Goal: Entertainment & Leisure: Consume media (video, audio)

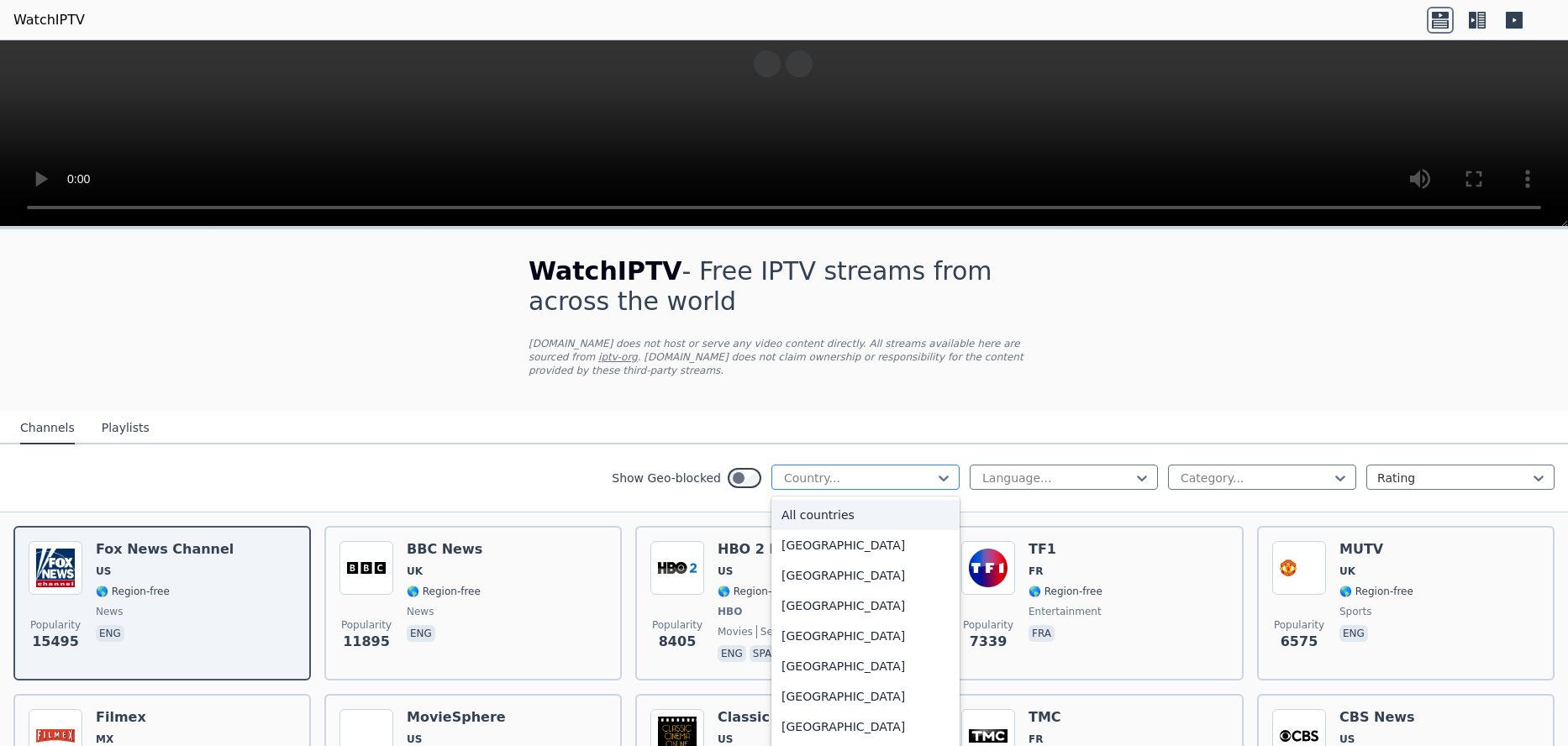
click at [857, 470] on div at bounding box center [859, 478] width 153 height 17
type input "**"
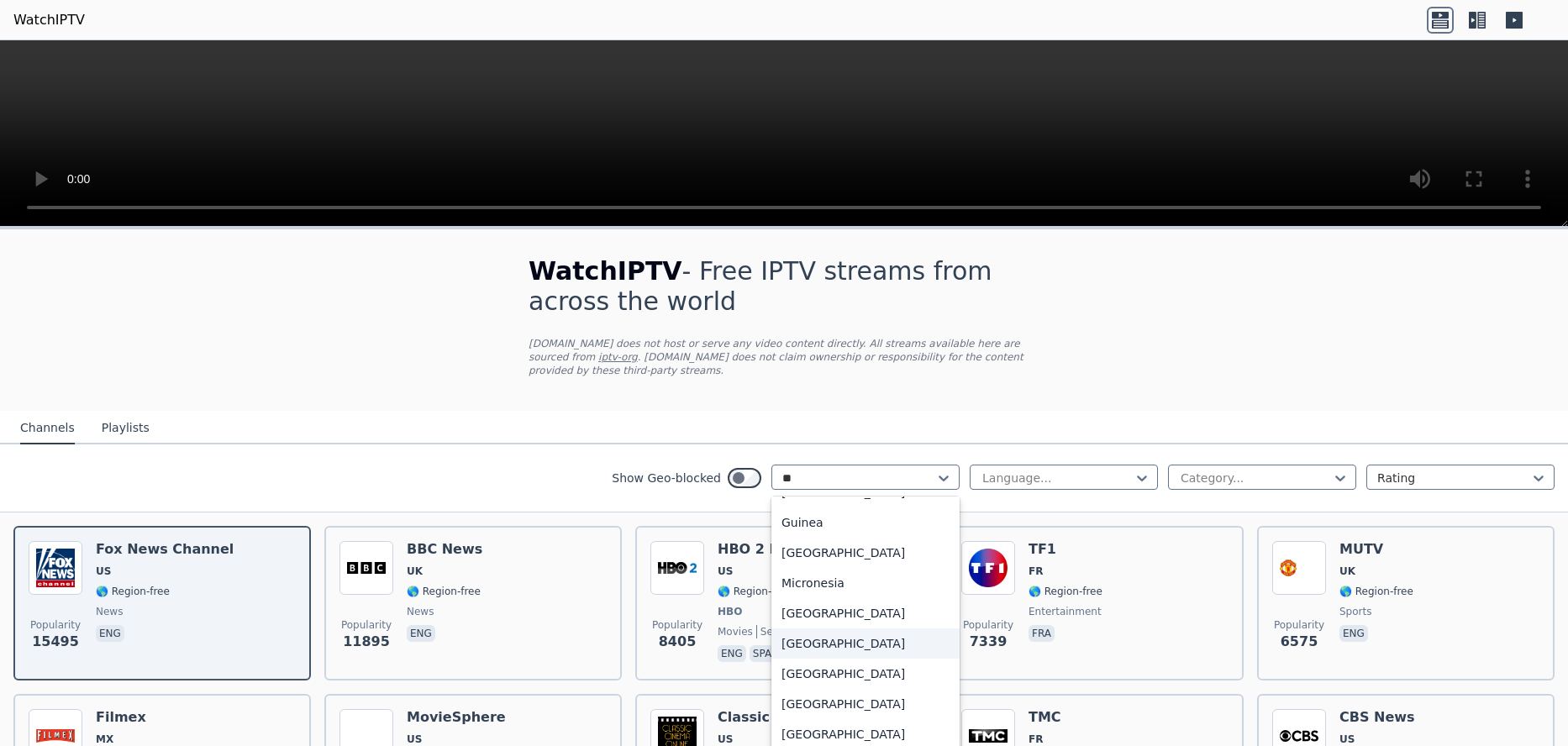
scroll to position [84, 0]
click at [815, 596] on div "[GEOGRAPHIC_DATA]" at bounding box center [865, 673] width 189 height 30
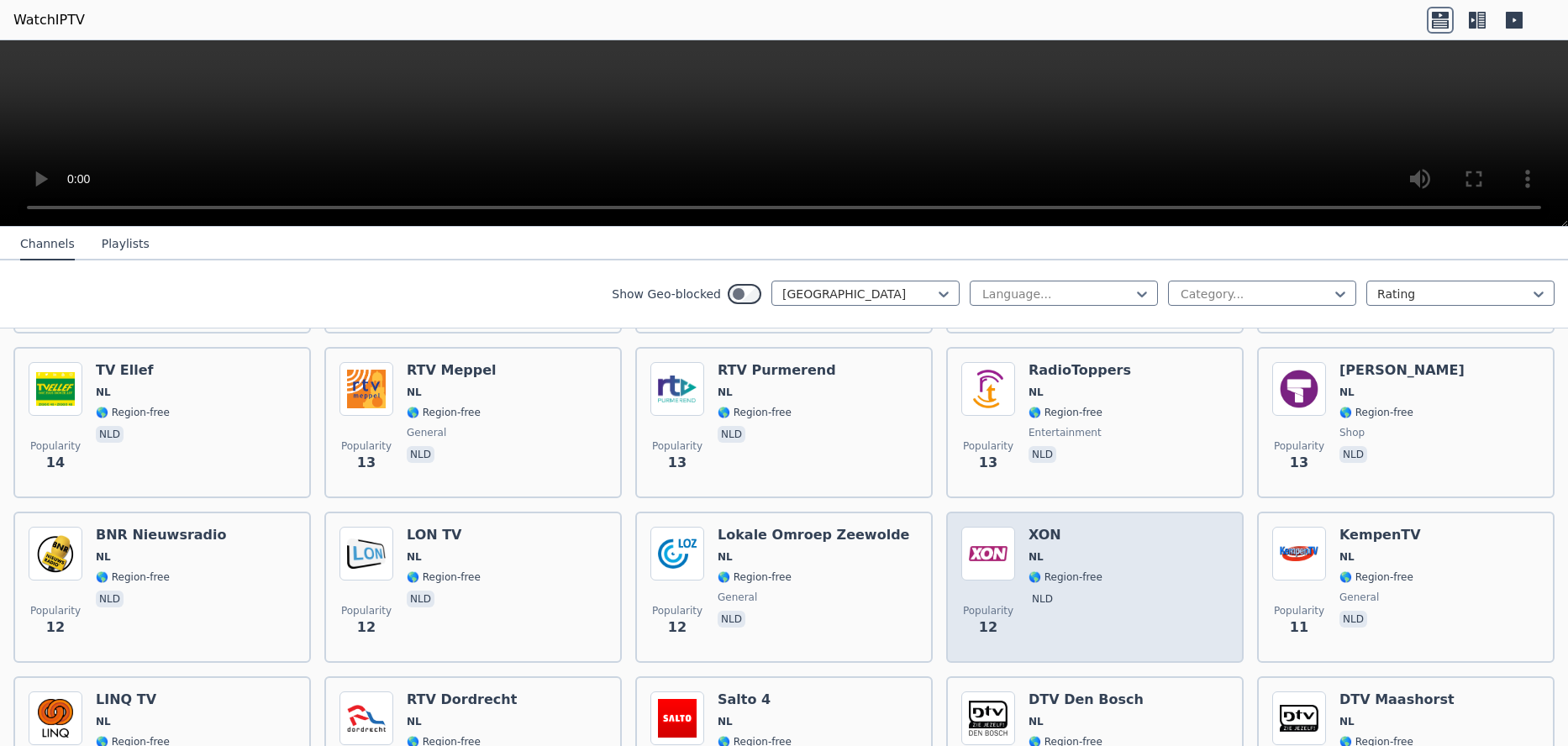
scroll to position [2184, 0]
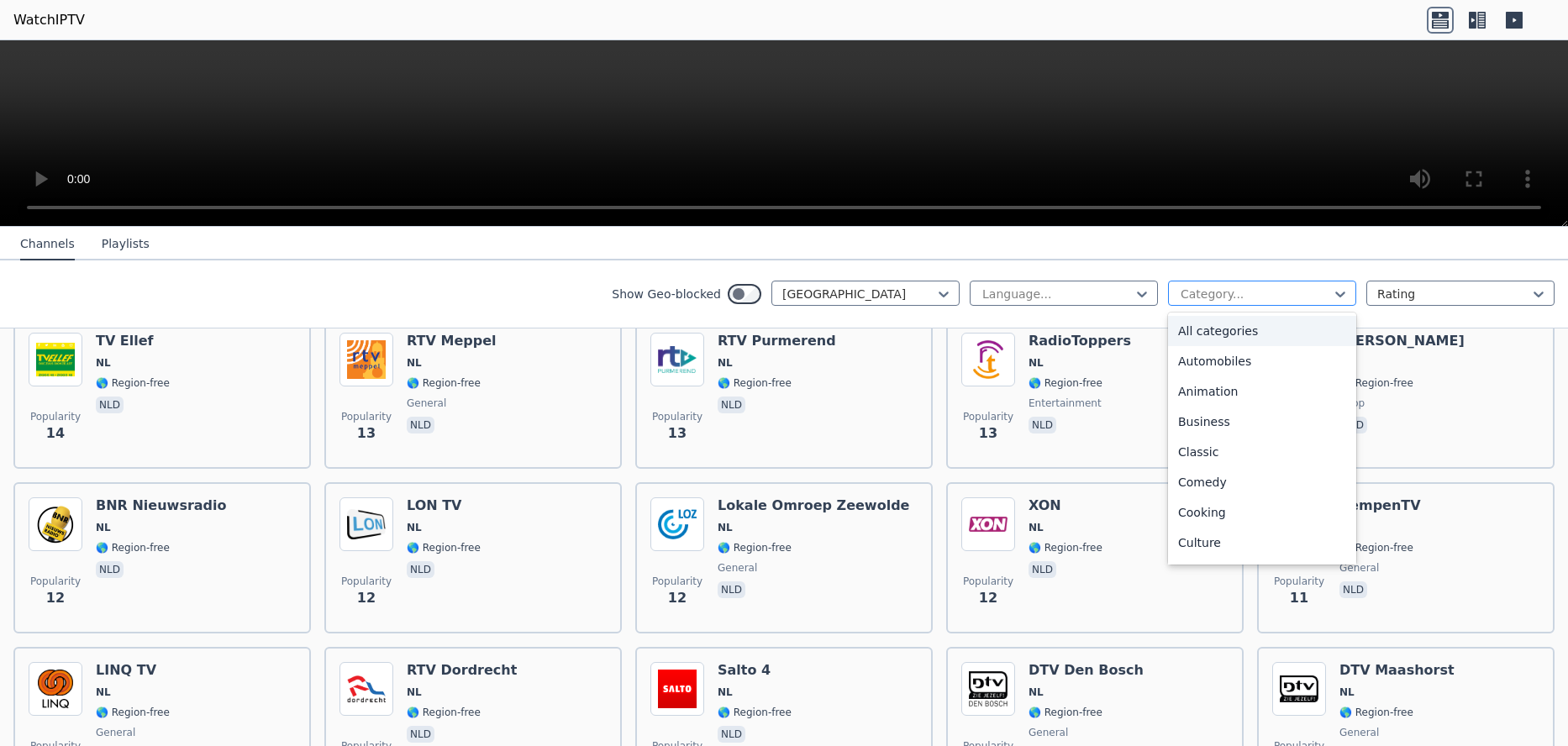
click at [1201, 287] on div at bounding box center [1255, 294] width 153 height 17
click at [1201, 553] on div "Sports" at bounding box center [1262, 552] width 189 height 30
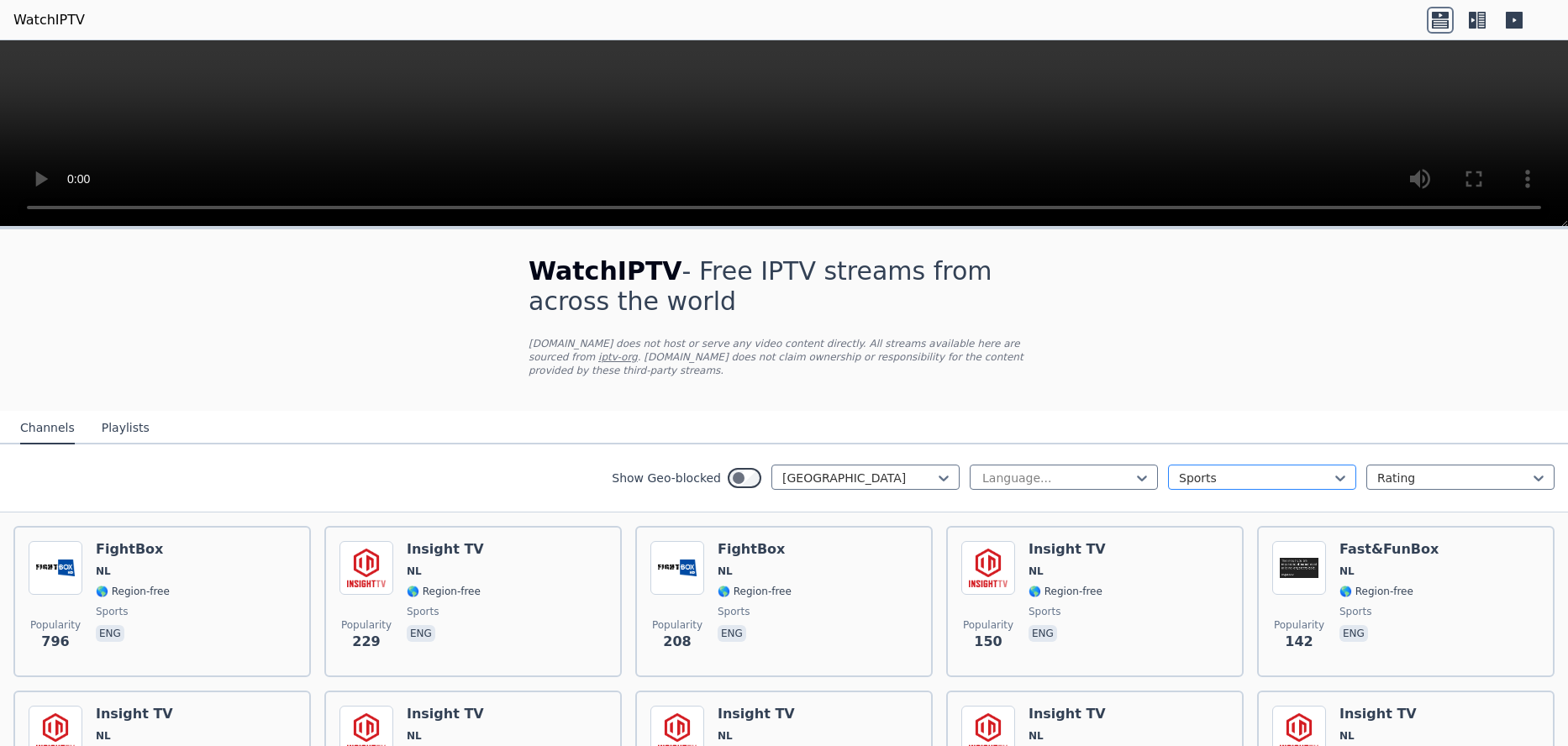
click at [1179, 470] on div at bounding box center [1255, 478] width 153 height 17
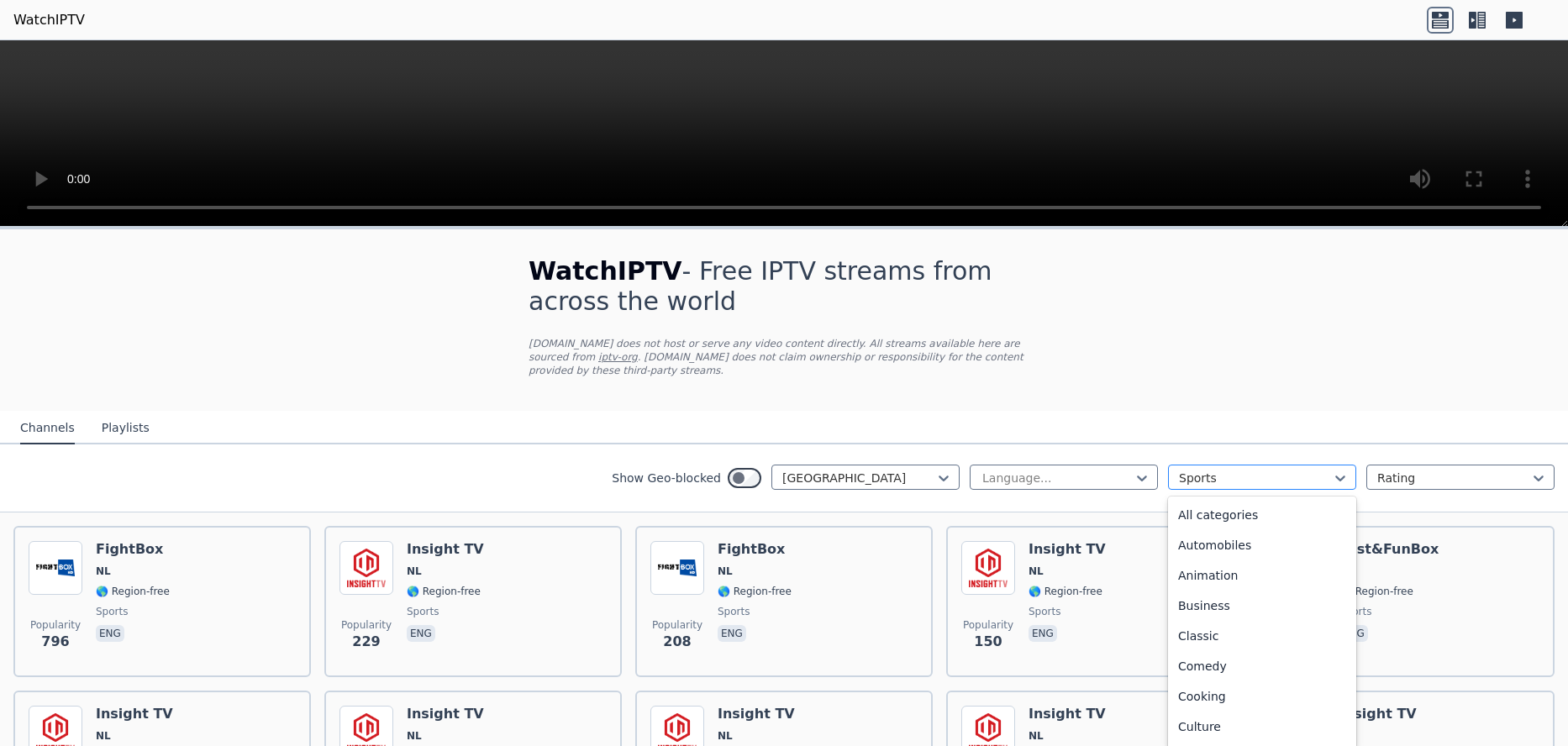
scroll to position [518, 0]
click at [1178, 497] on div "News" at bounding box center [1262, 512] width 189 height 30
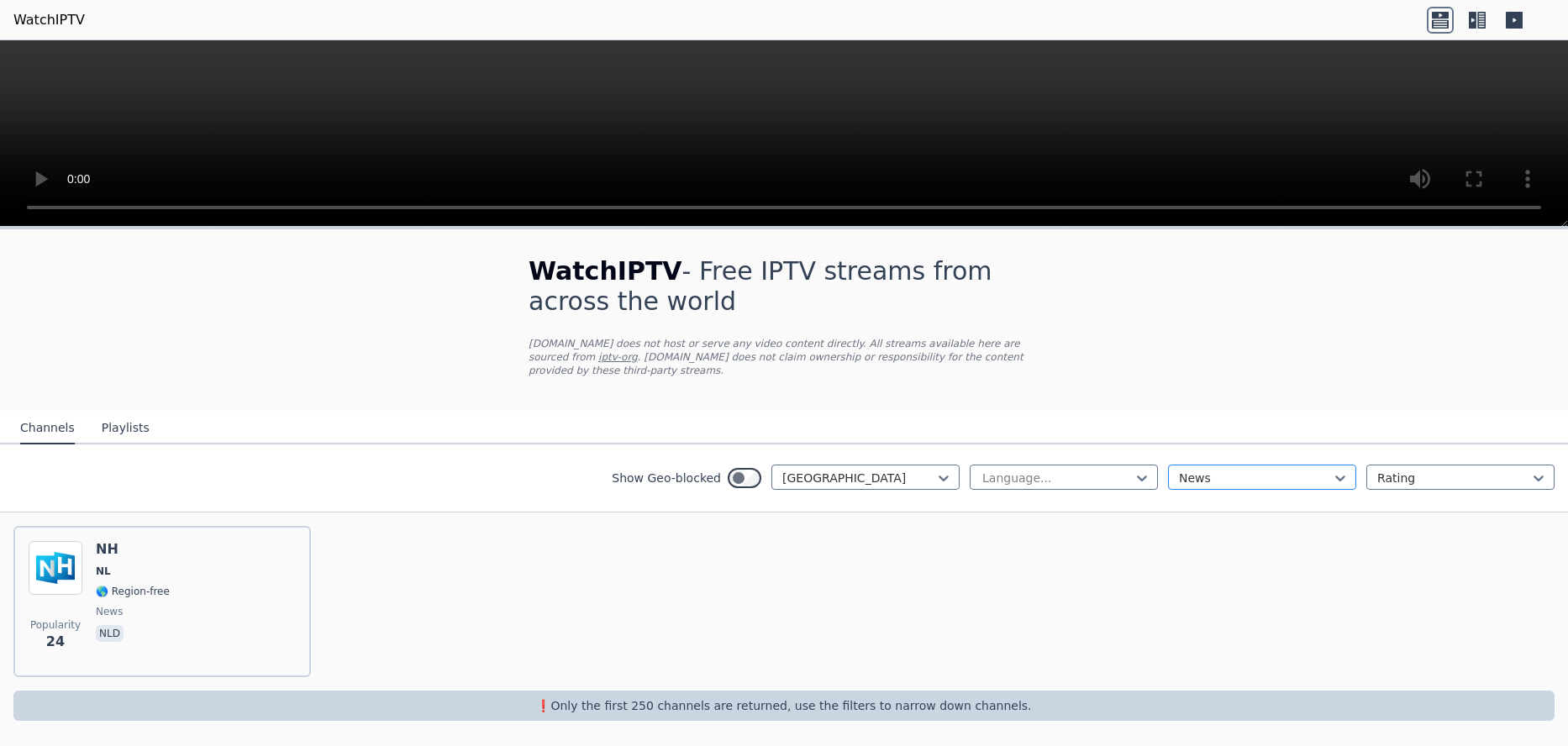
click at [1201, 470] on div at bounding box center [1255, 478] width 153 height 17
click at [1204, 506] on div "All categories" at bounding box center [1262, 515] width 189 height 30
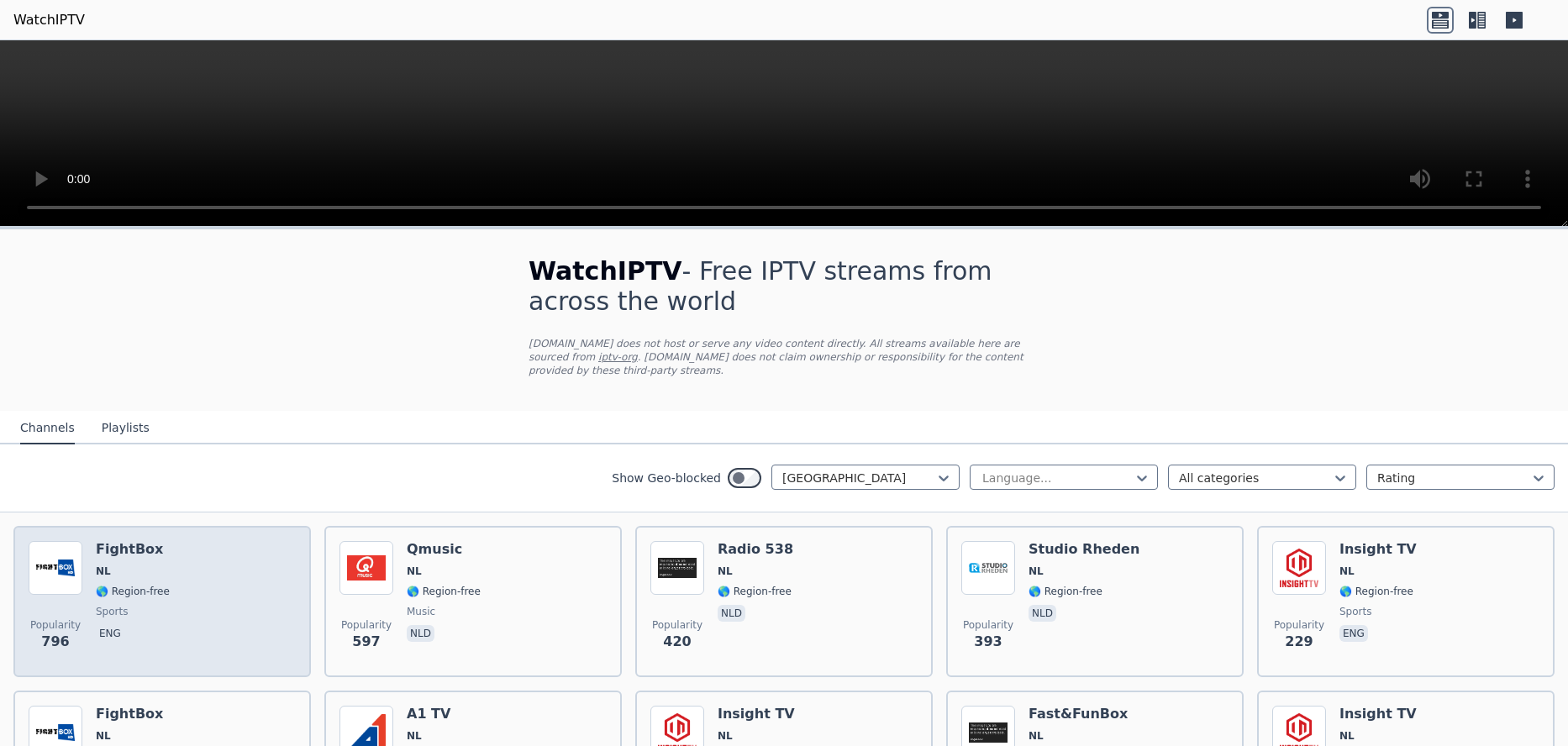
click at [169, 586] on div "Popularity 796 FightBox NL 🌎 Region-free sports eng" at bounding box center [162, 601] width 268 height 121
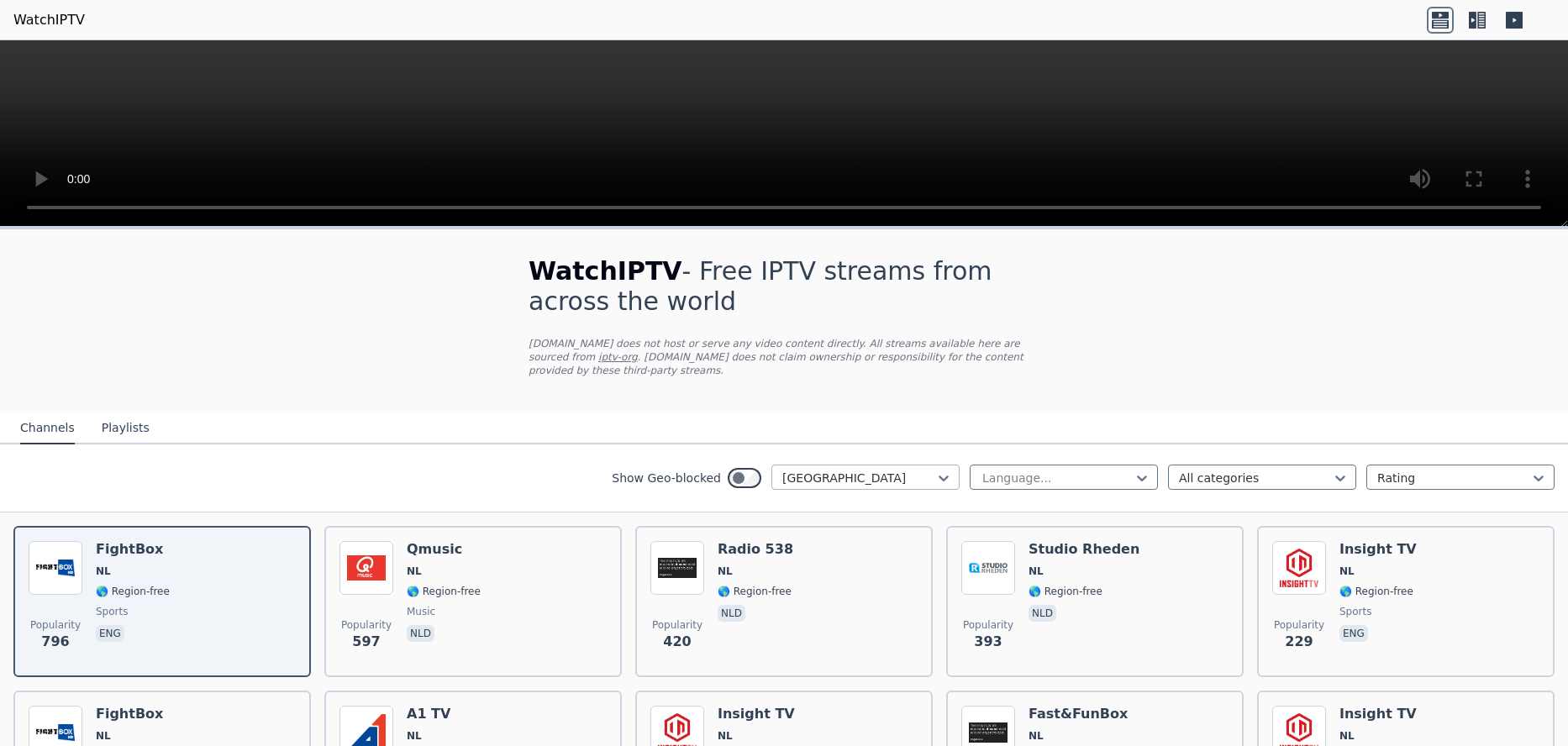
click at [855, 470] on div at bounding box center [859, 478] width 153 height 17
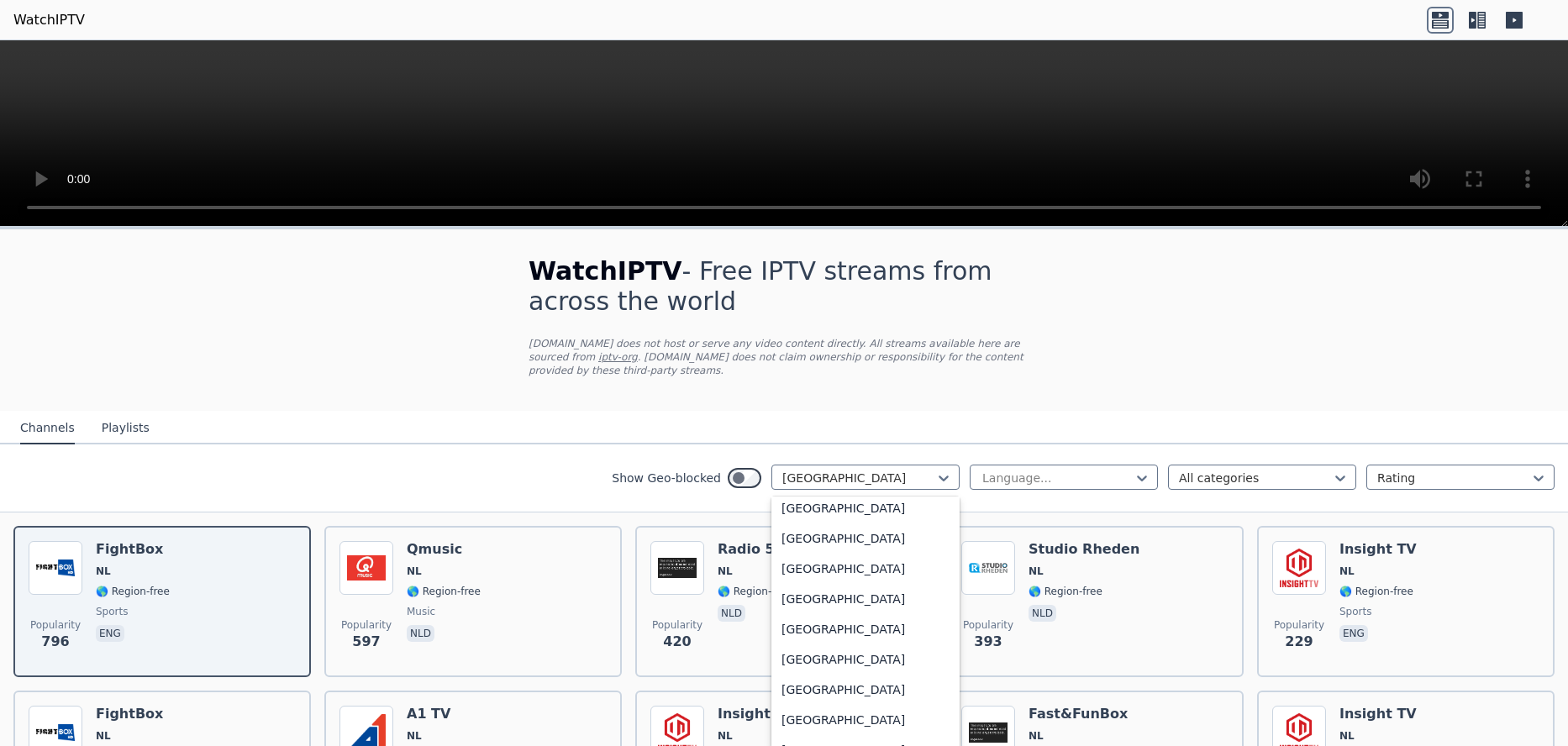
scroll to position [5734, 0]
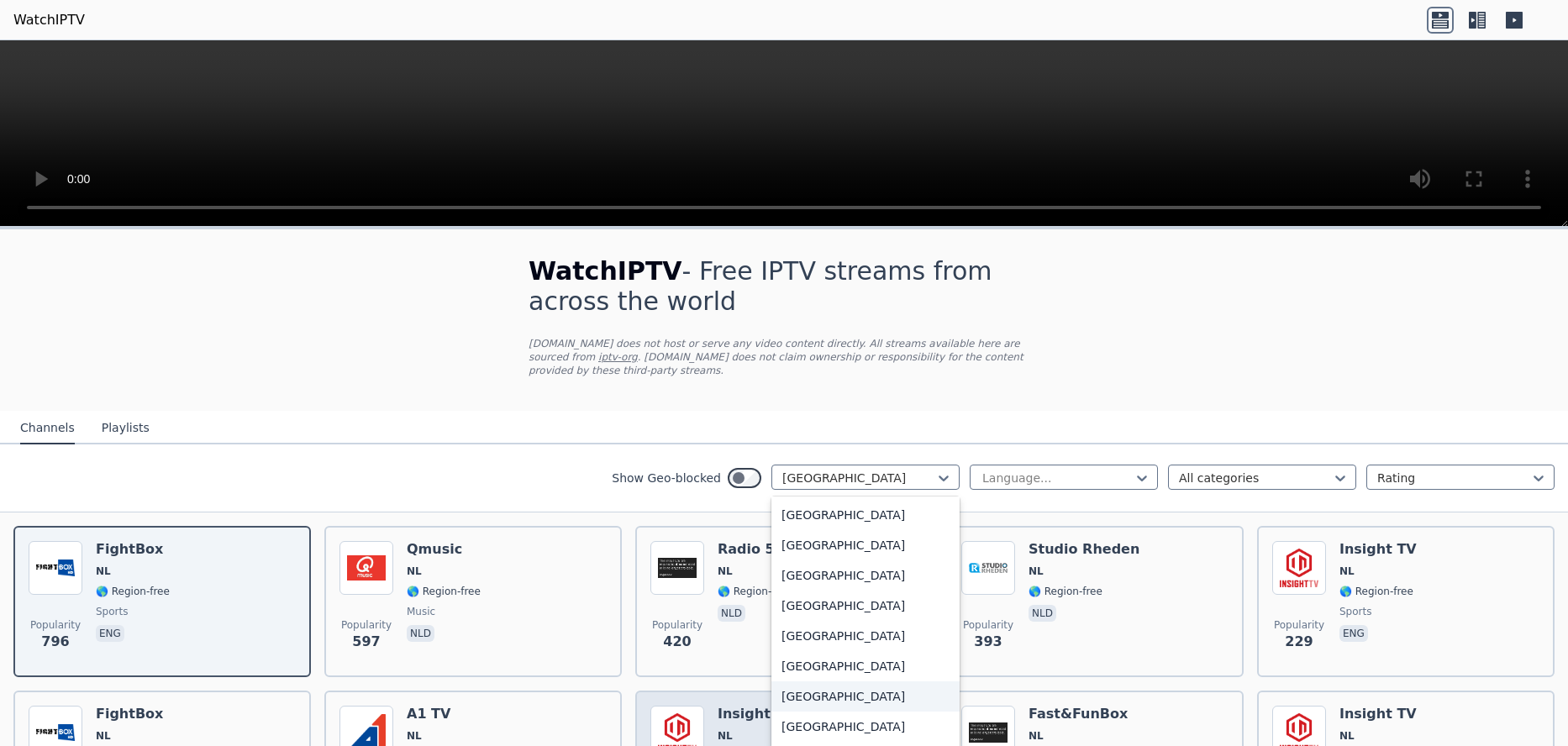
click at [813, 596] on div "[GEOGRAPHIC_DATA]" at bounding box center [865, 696] width 189 height 30
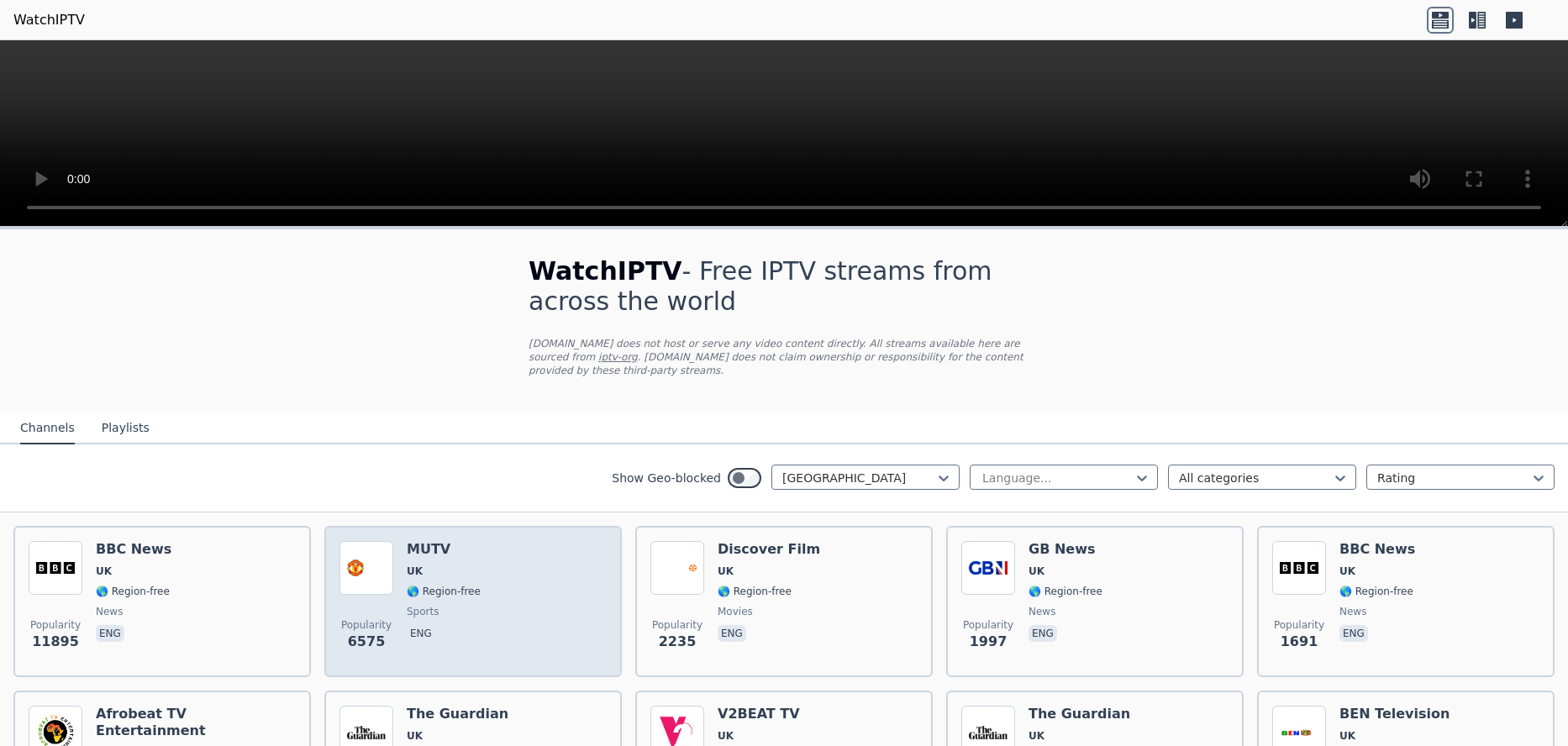
click at [502, 596] on div "Popularity 6575 MUTV UK 🌎 Region-free sports eng" at bounding box center [473, 601] width 268 height 121
click at [370, 555] on img at bounding box center [367, 568] width 54 height 54
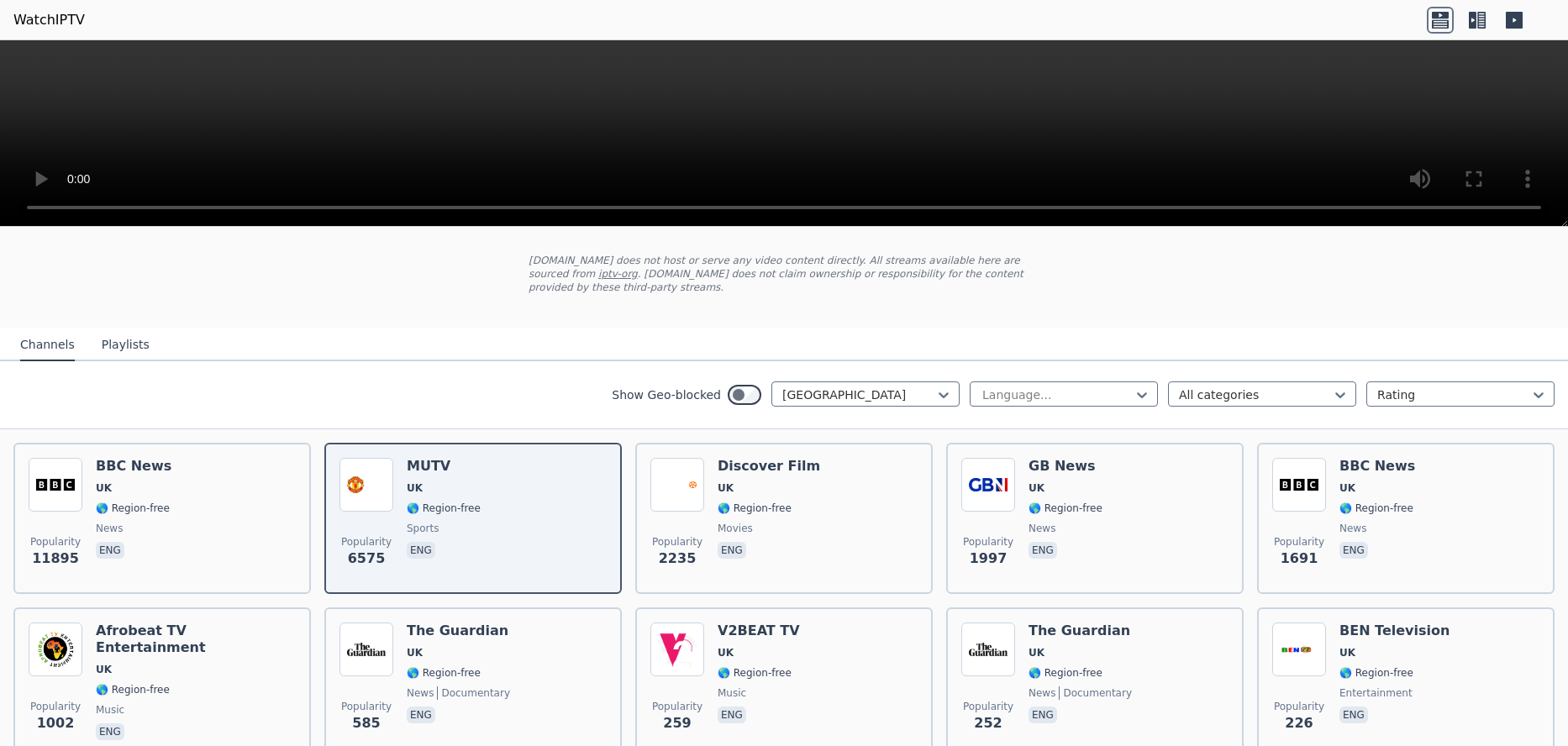
scroll to position [252, 0]
